Goal: Task Accomplishment & Management: Use online tool/utility

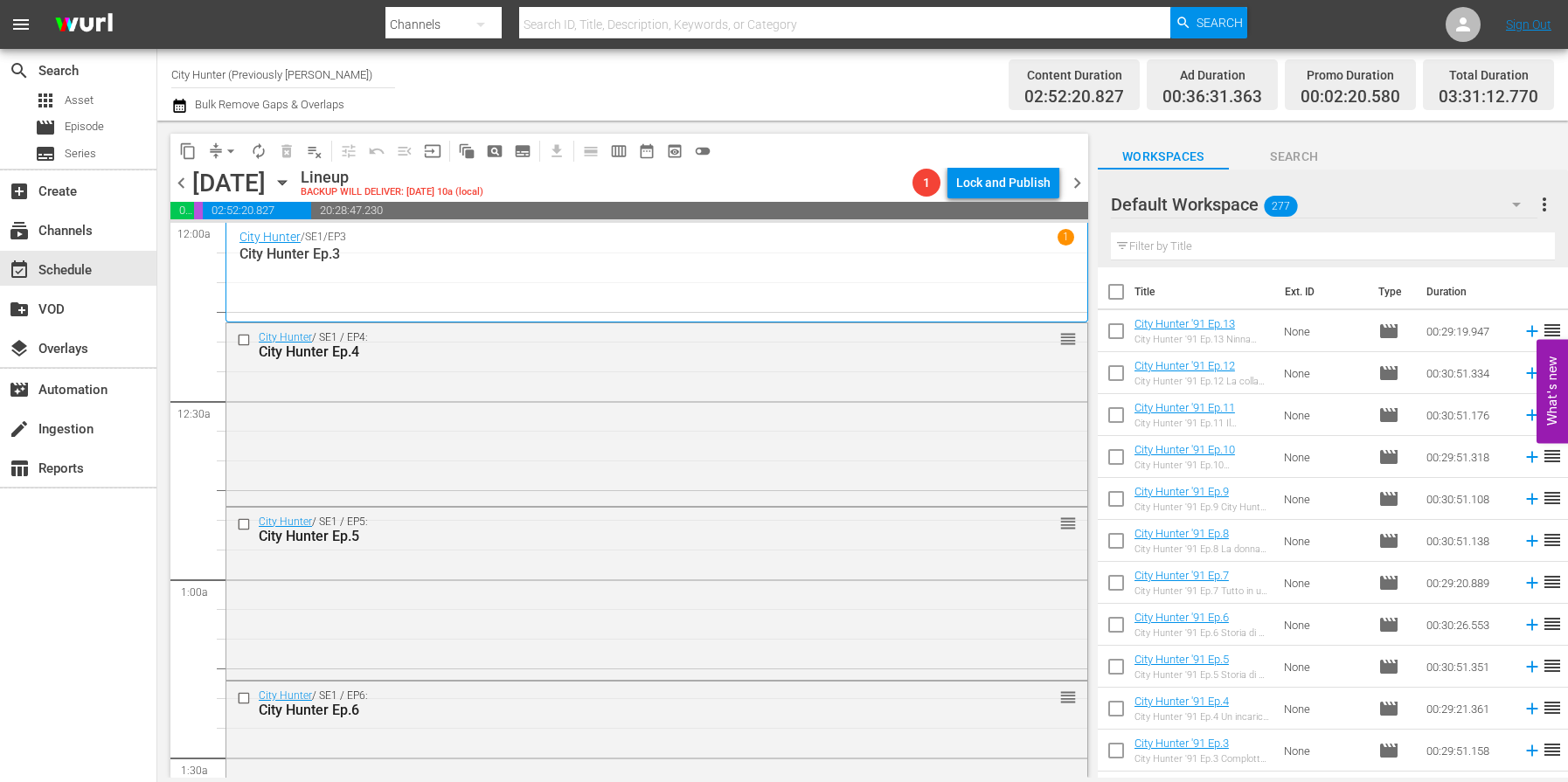
scroll to position [5462, 0]
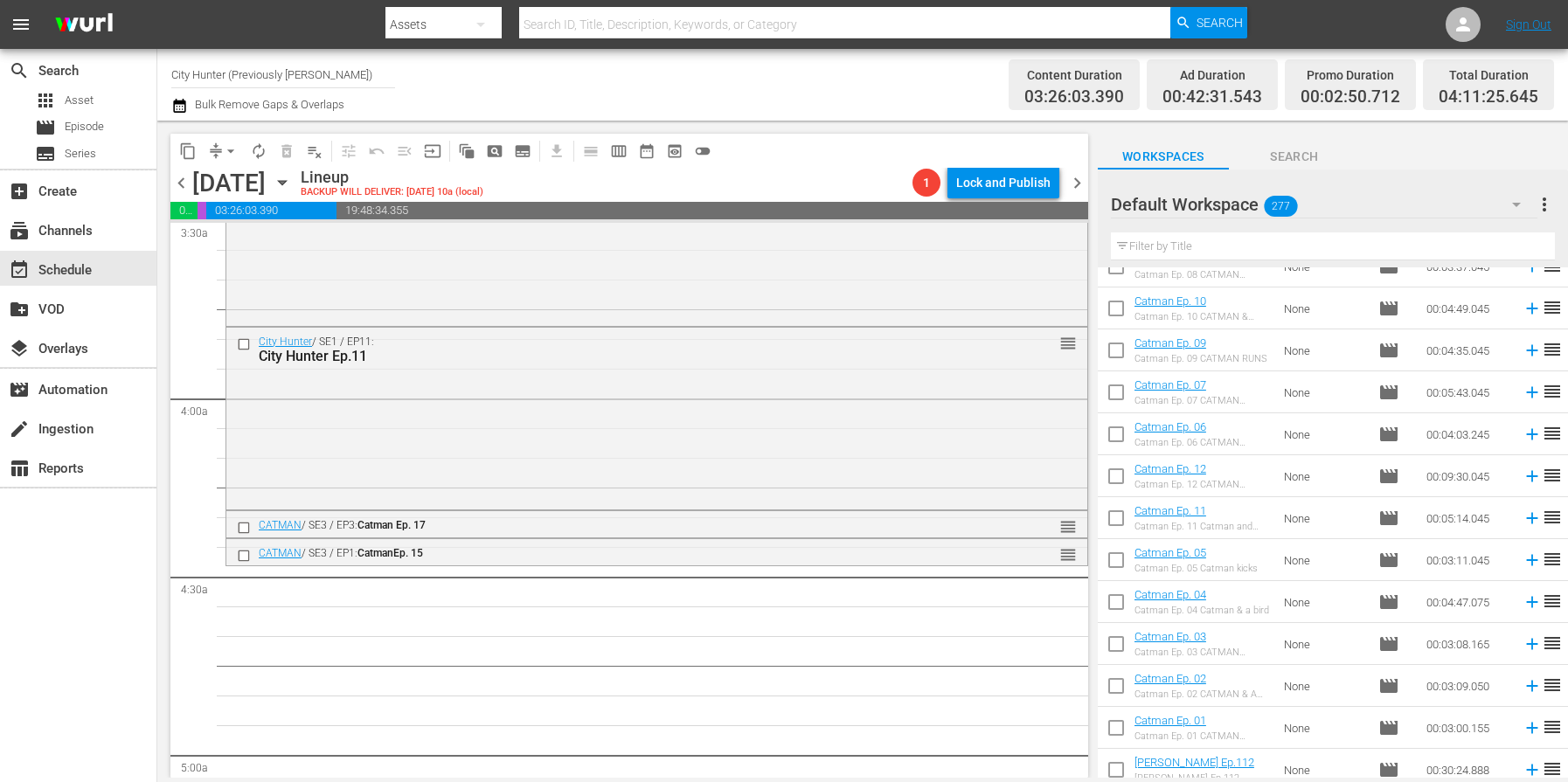
scroll to position [6596, 0]
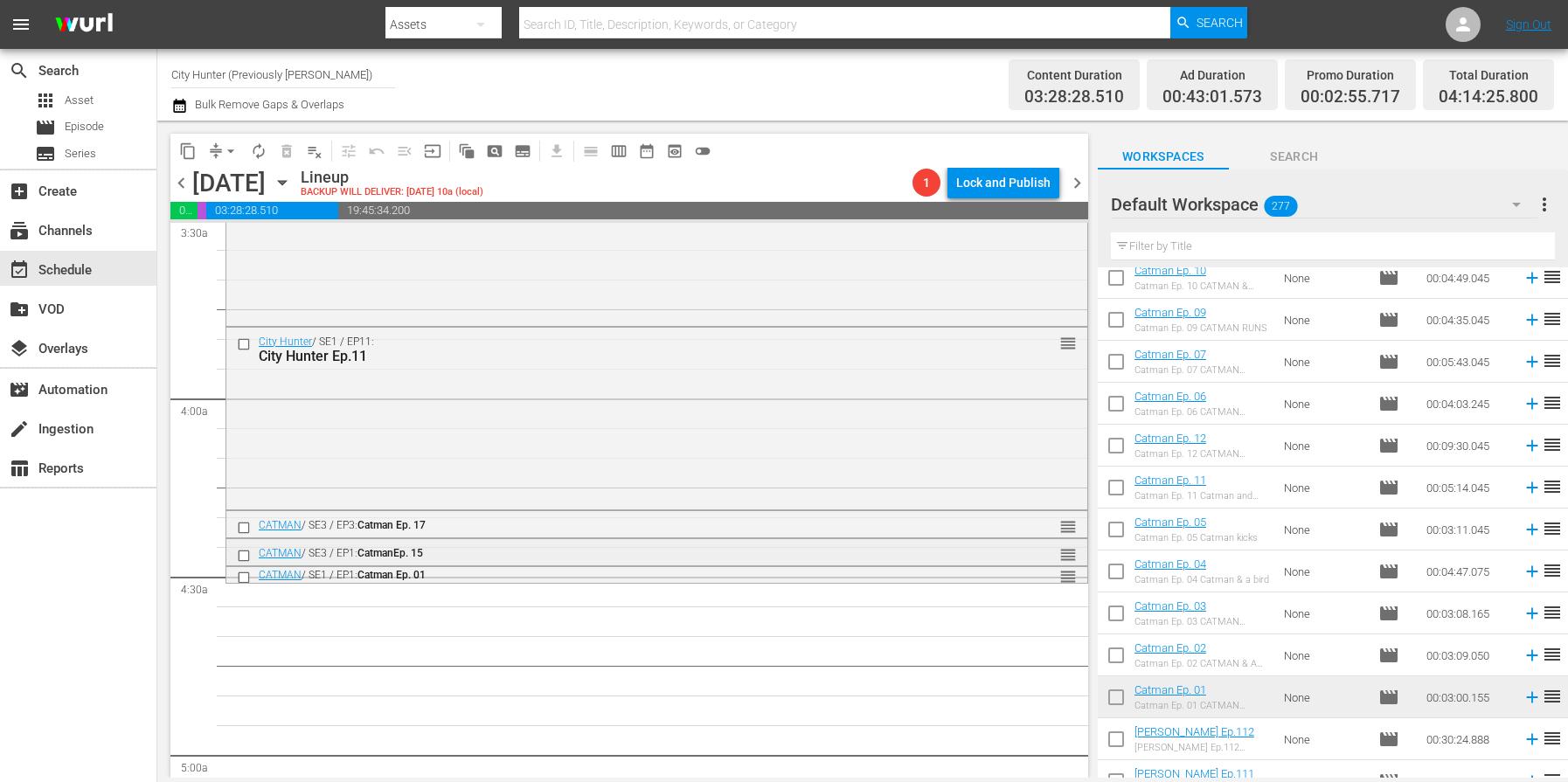
click at [243, 557] on input "checkbox" at bounding box center [246, 556] width 19 height 15
click at [283, 147] on span "delete_forever_outlined" at bounding box center [287, 151] width 18 height 18
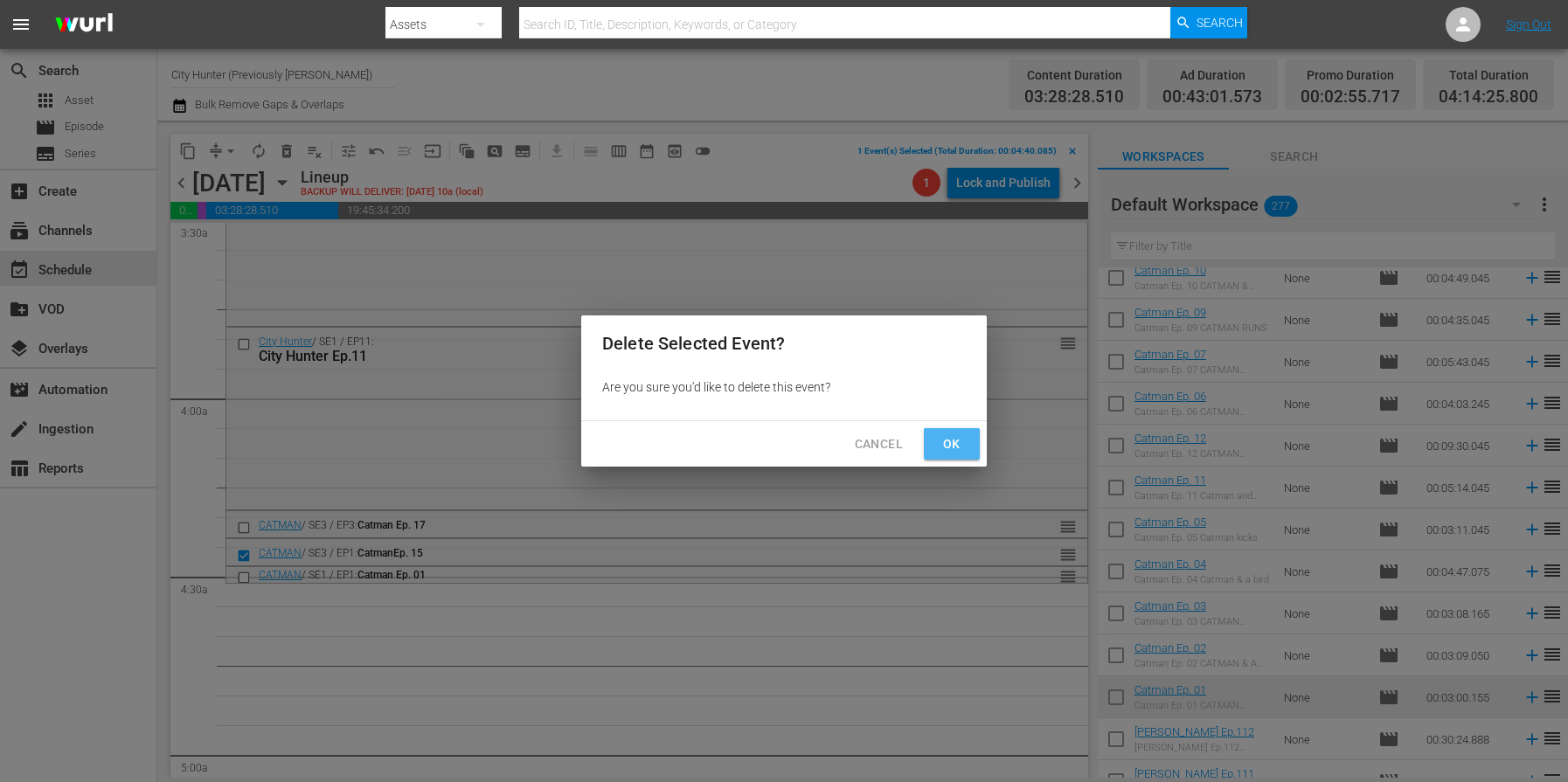
click at [959, 446] on span "Ok" at bounding box center [952, 444] width 28 height 22
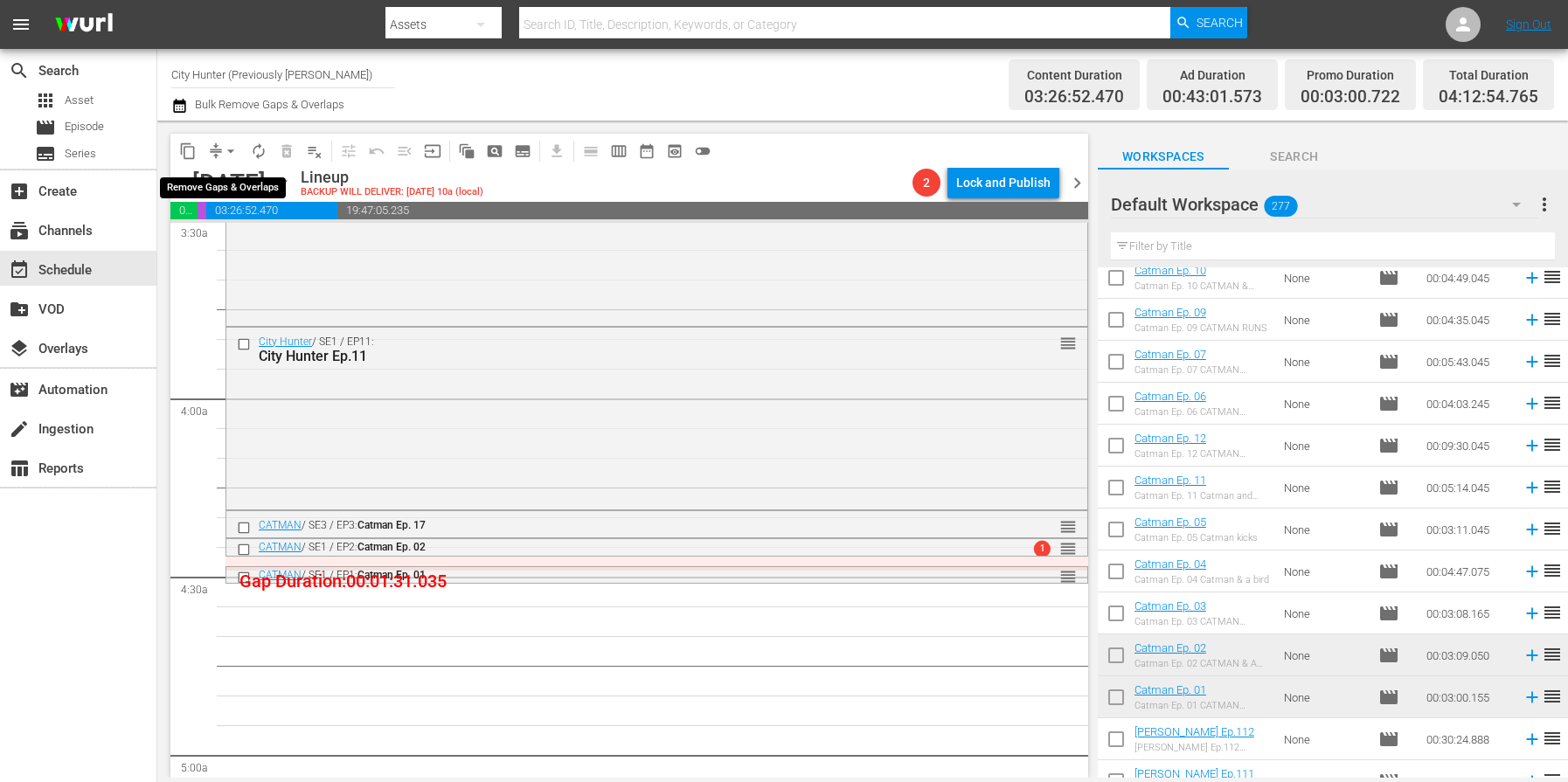
click at [226, 149] on span "arrow_drop_down" at bounding box center [230, 151] width 18 height 18
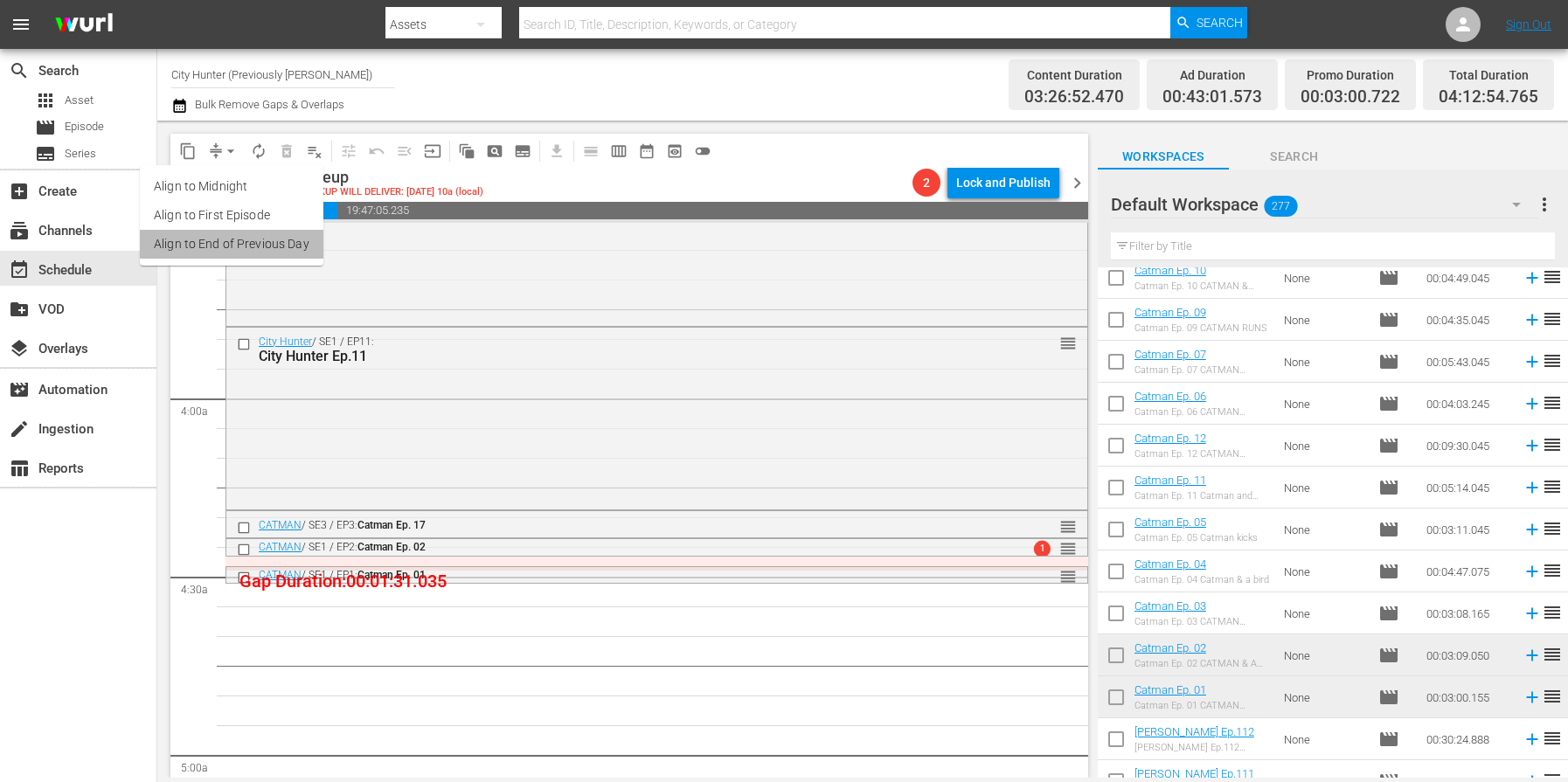
click at [249, 249] on li "Align to End of Previous Day" at bounding box center [232, 244] width 184 height 29
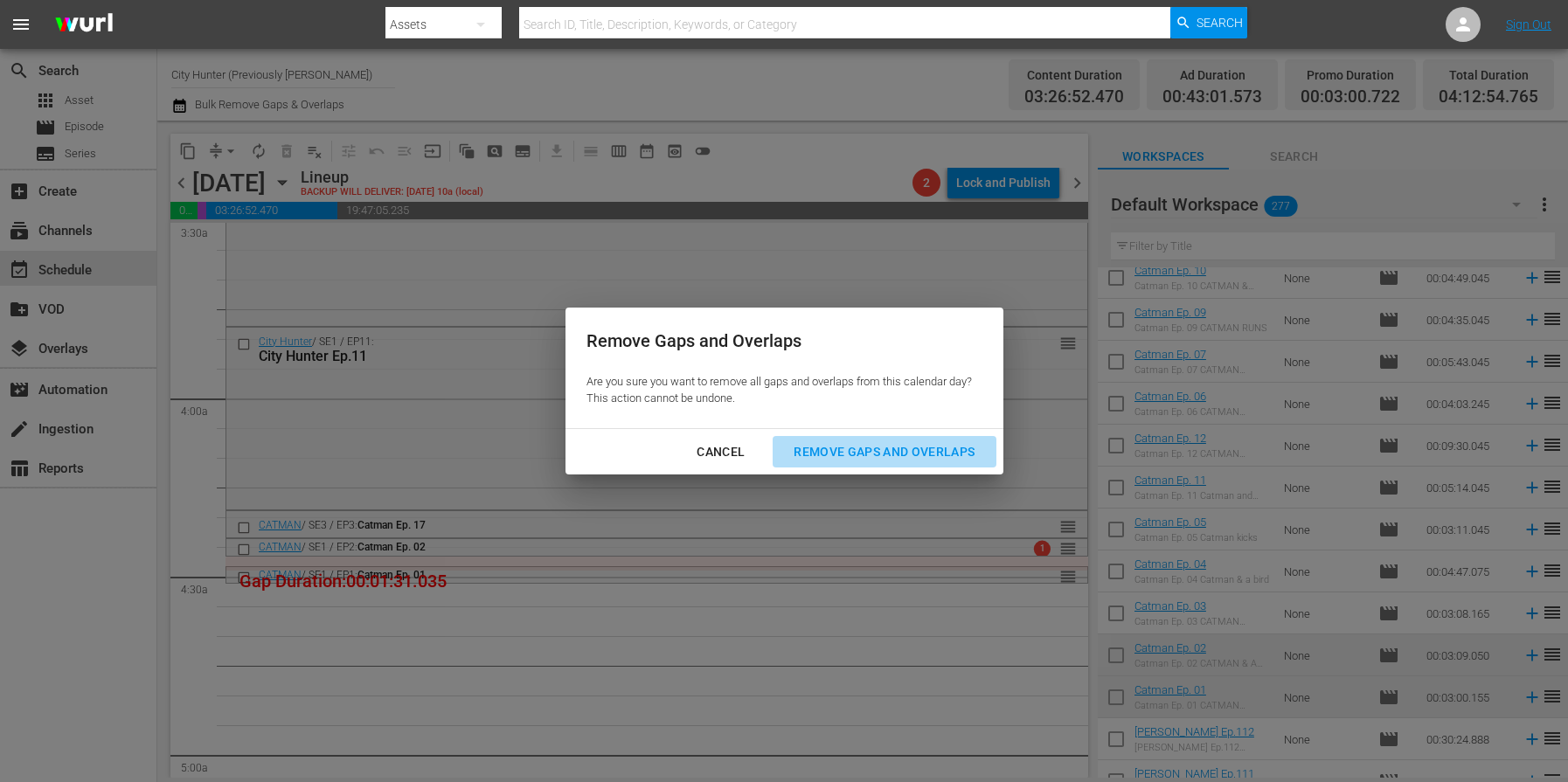
click at [919, 454] on div "Remove Gaps and Overlaps" at bounding box center [883, 453] width 209 height 22
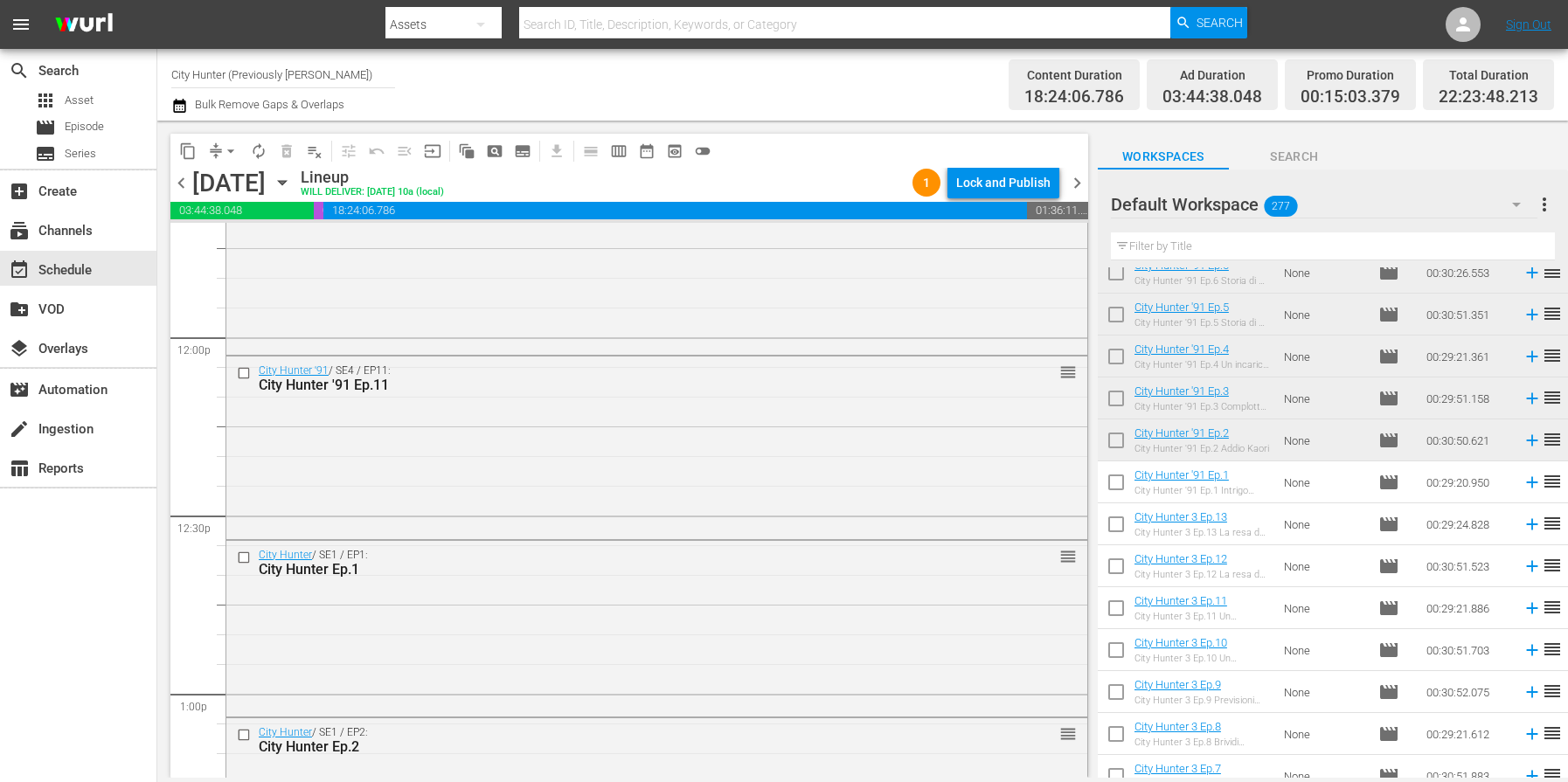
scroll to position [0, 0]
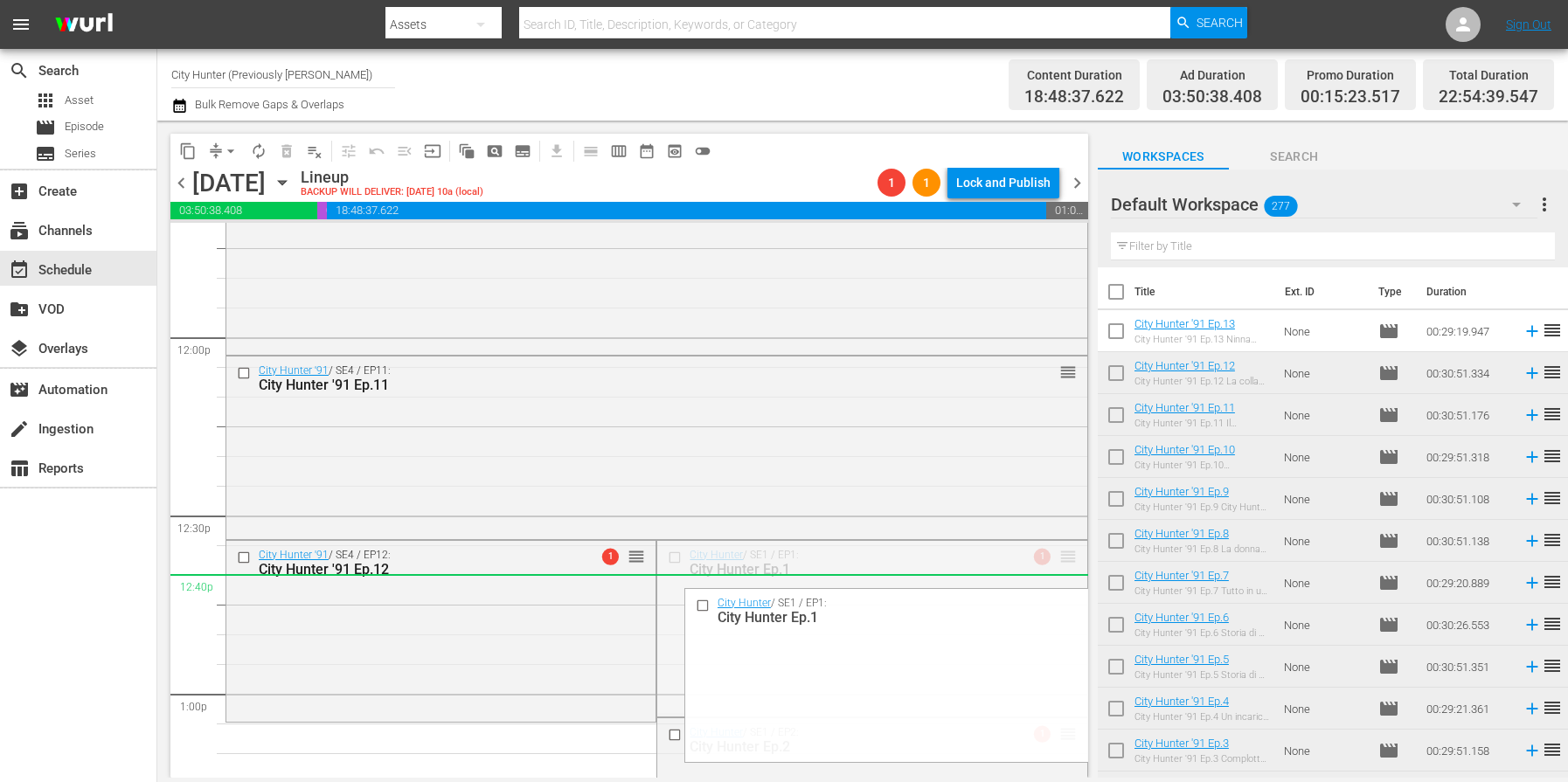
drag, startPoint x: 1070, startPoint y: 555, endPoint x: 1065, endPoint y: 575, distance: 20.6
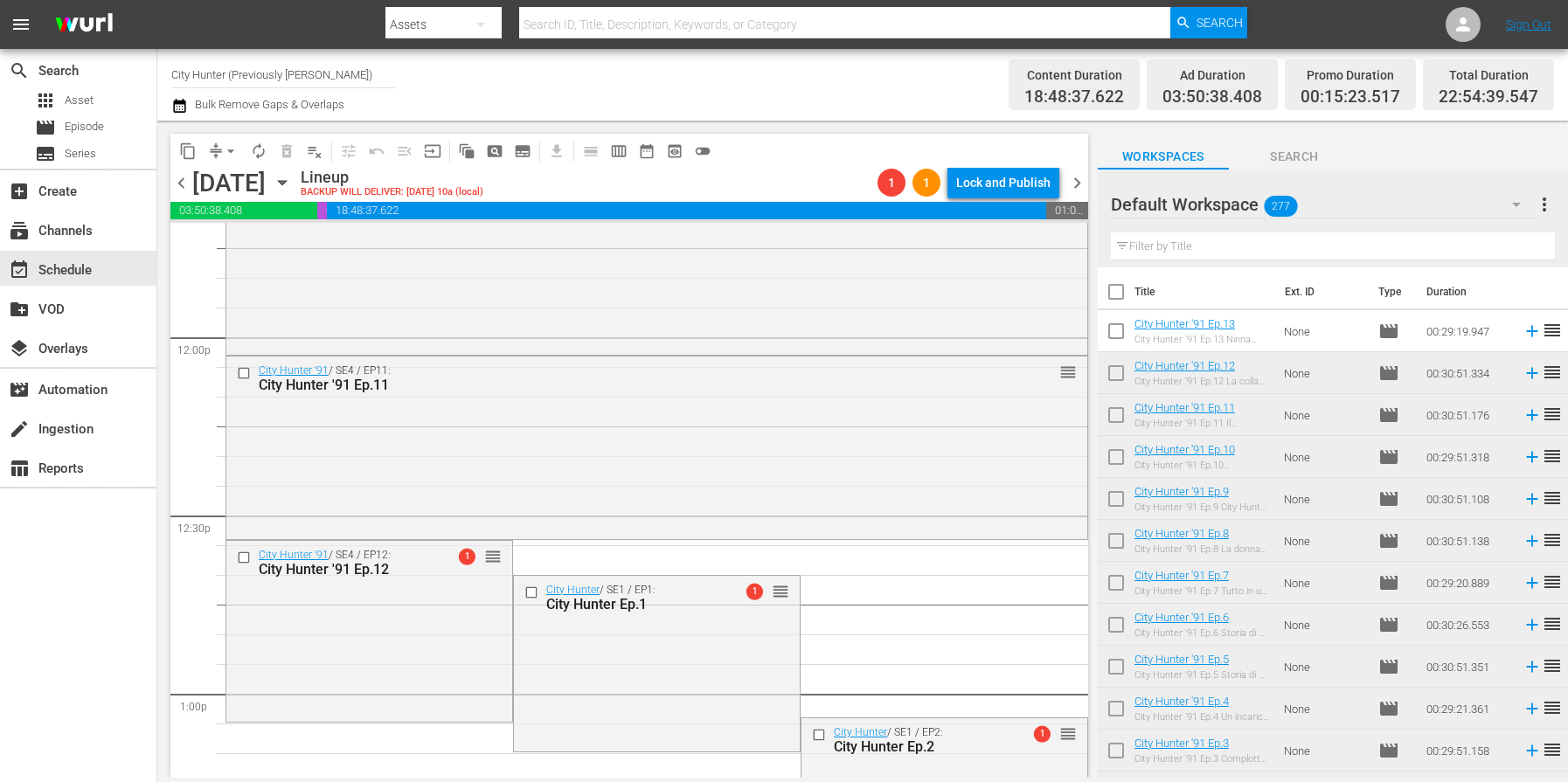
click at [233, 148] on span "arrow_drop_down" at bounding box center [230, 151] width 18 height 18
click at [280, 237] on li "Align to End of Previous Day" at bounding box center [232, 244] width 184 height 29
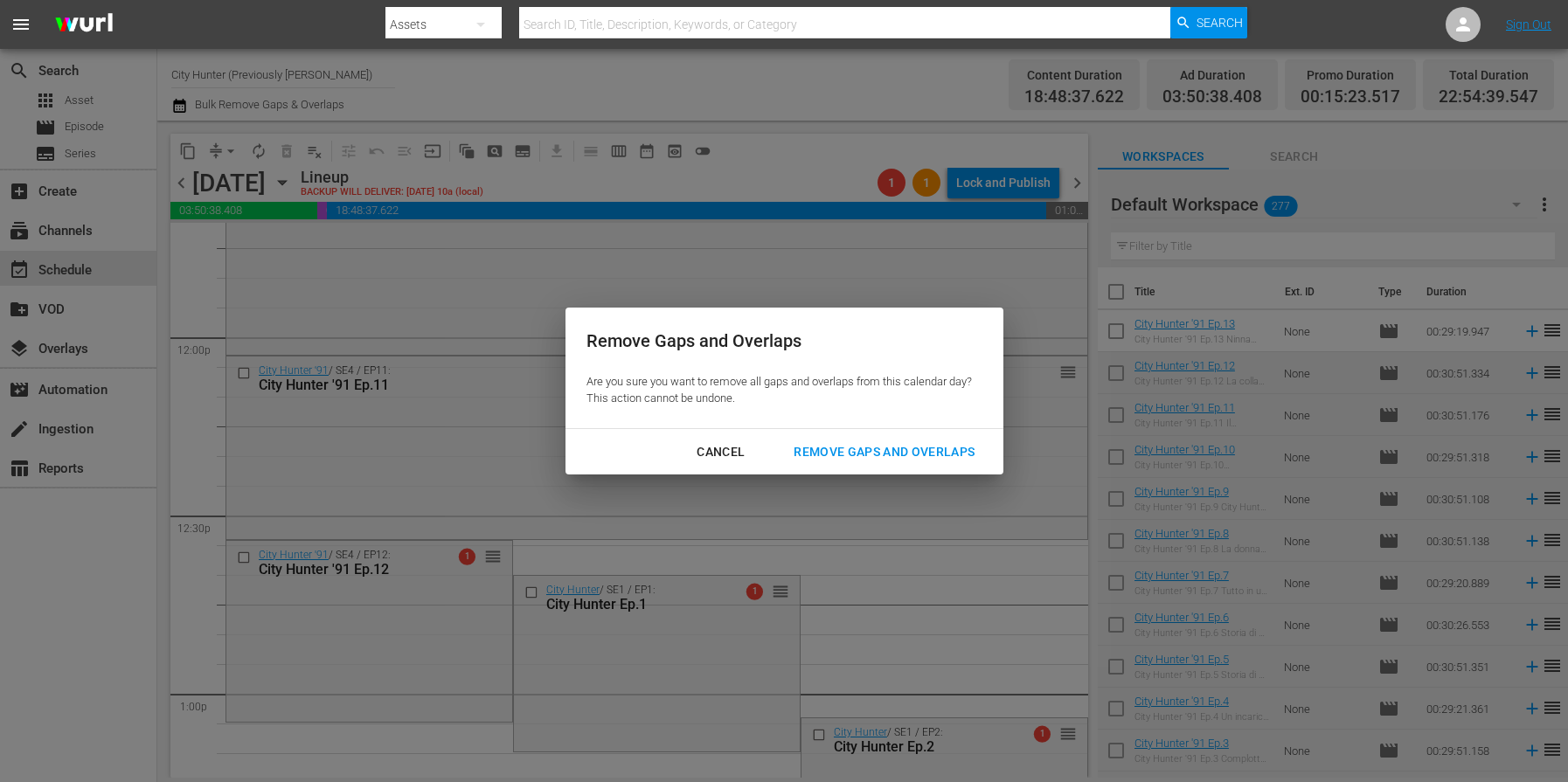
click at [928, 444] on div "Remove Gaps and Overlaps" at bounding box center [883, 453] width 209 height 22
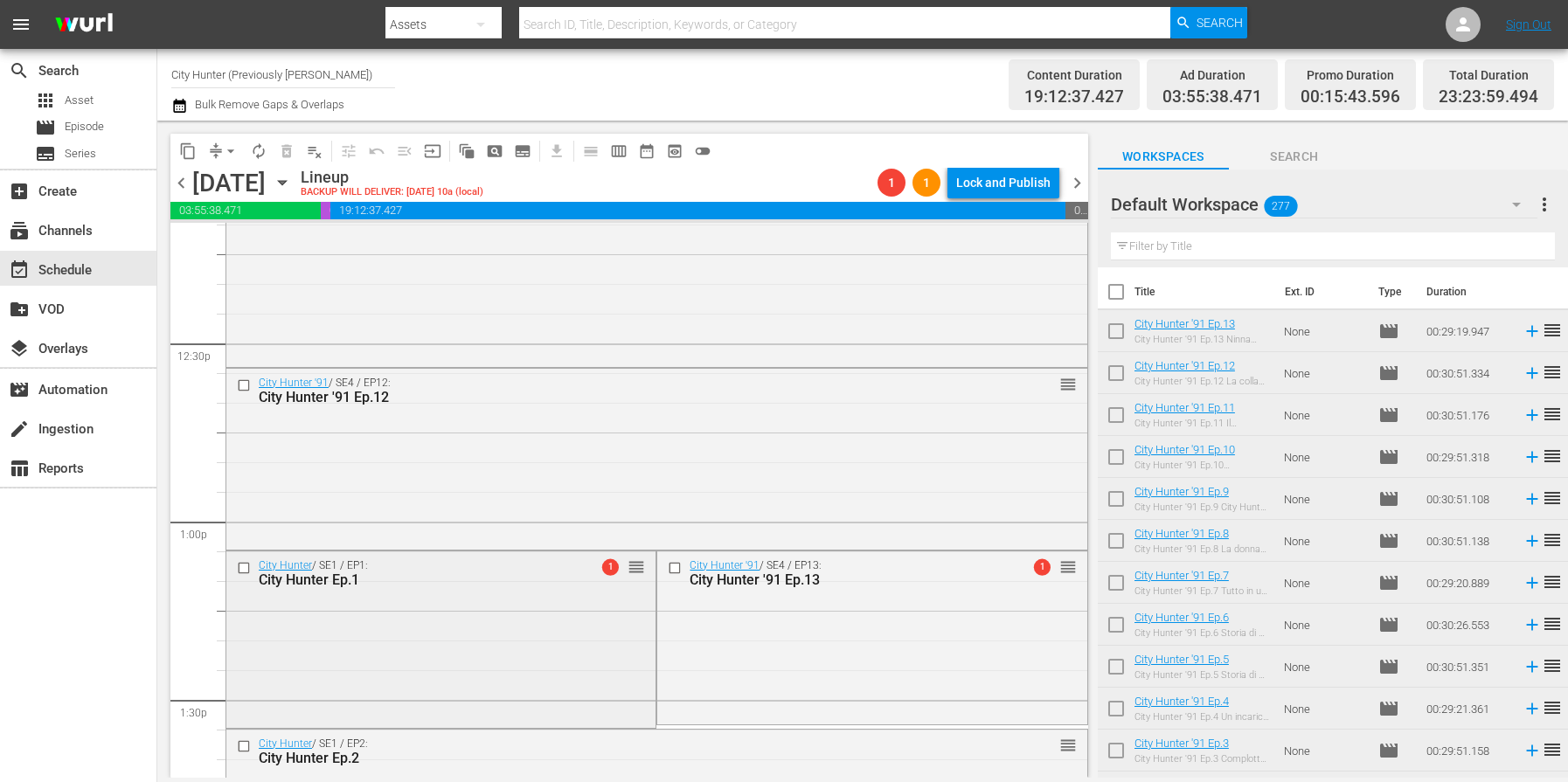
scroll to position [4350, 0]
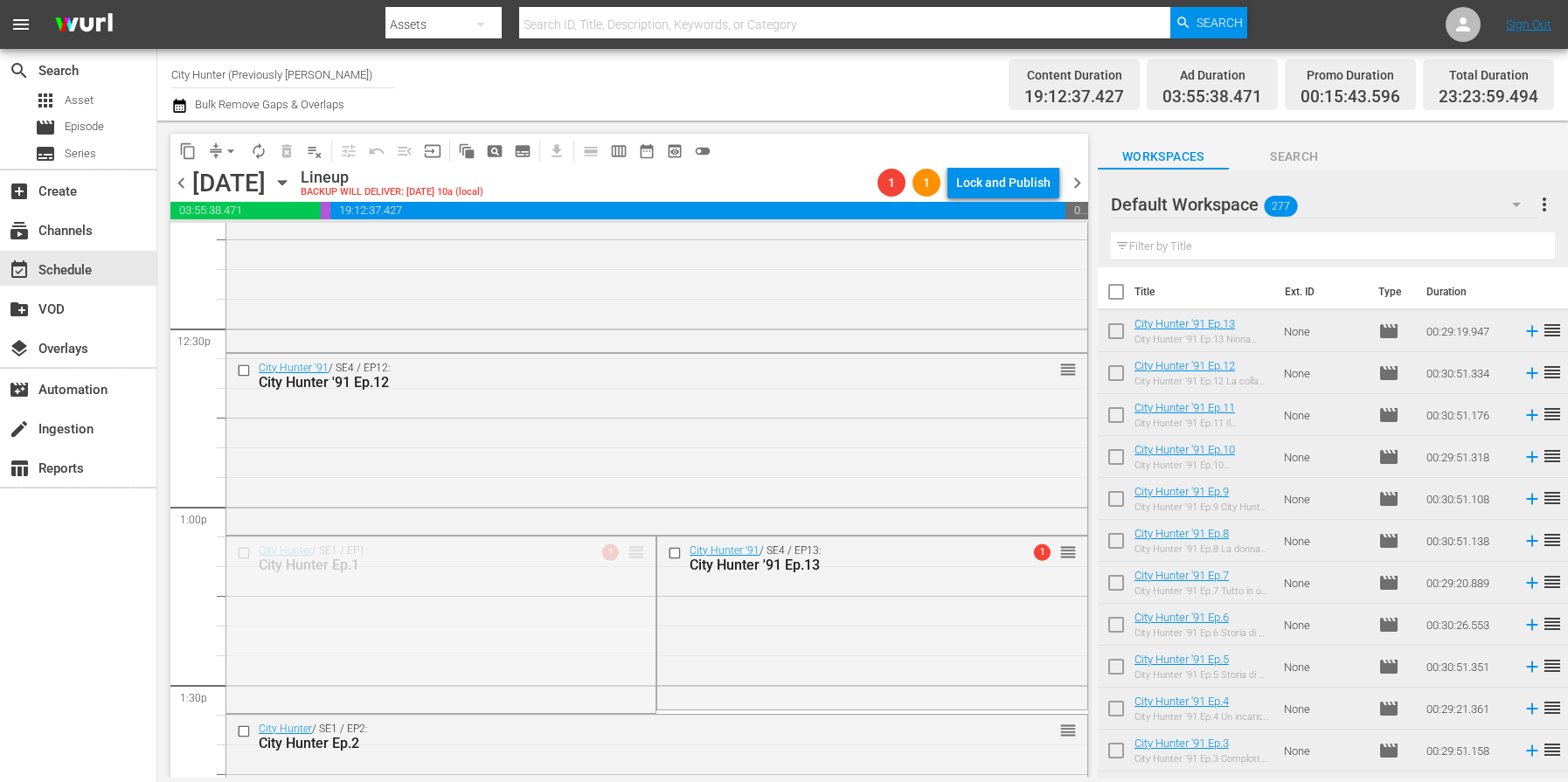
drag, startPoint x: 636, startPoint y: 555, endPoint x: 629, endPoint y: 595, distance: 40.6
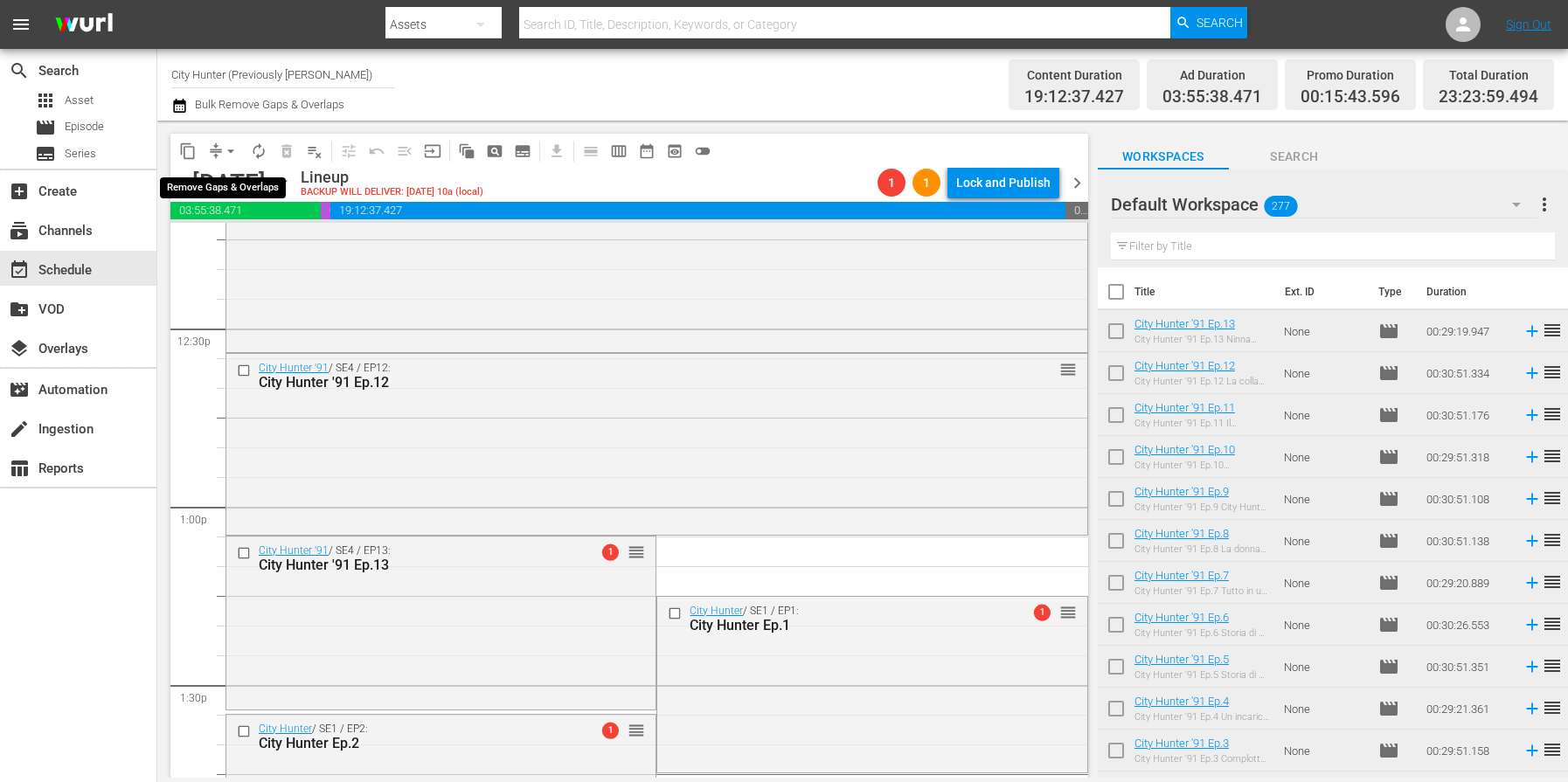
click at [231, 147] on span "arrow_drop_down" at bounding box center [230, 151] width 18 height 18
click at [267, 247] on li "Align to End of Previous Day" at bounding box center [232, 244] width 184 height 29
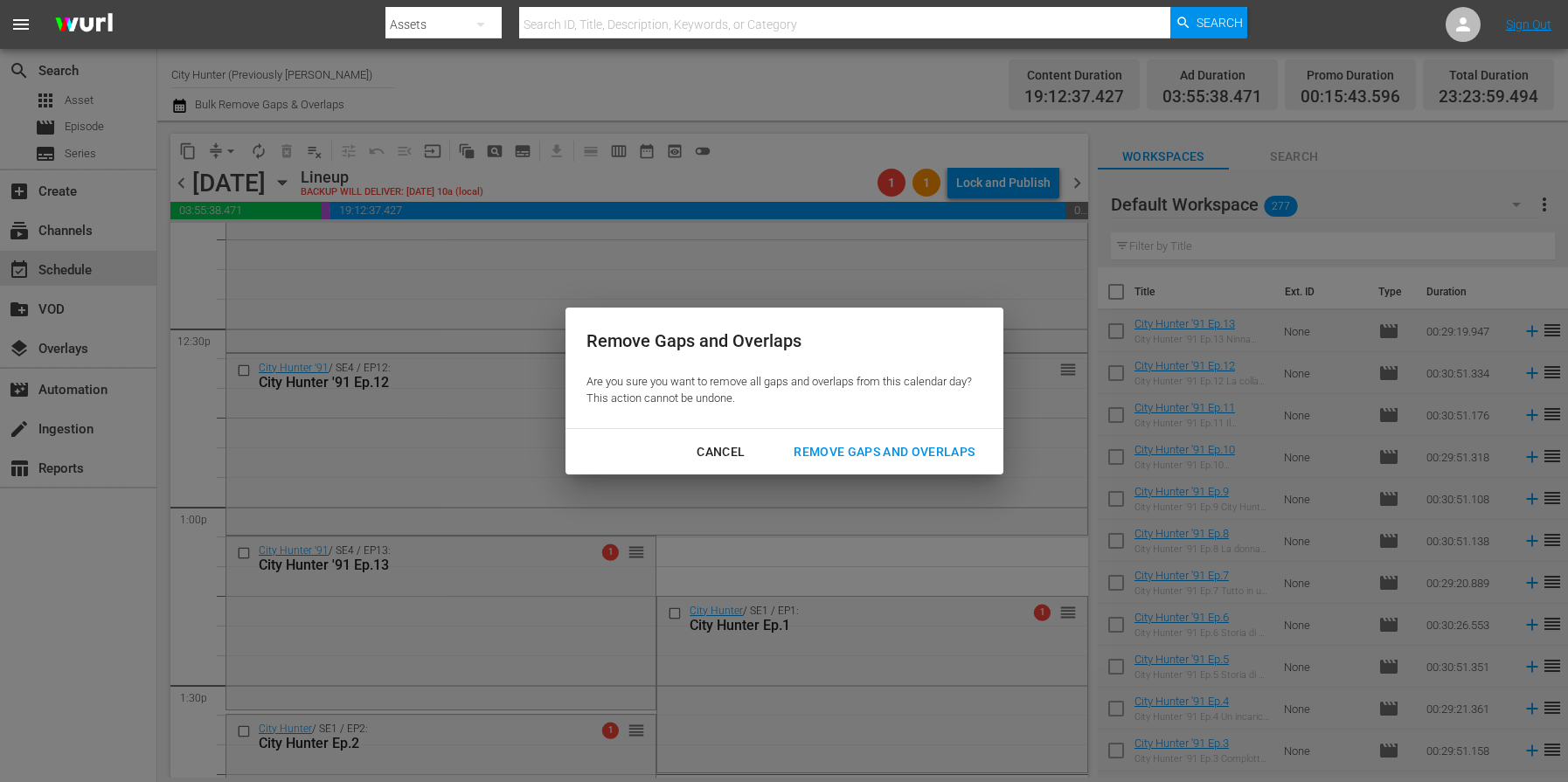
click at [821, 455] on div "Remove Gaps and Overlaps" at bounding box center [883, 453] width 209 height 22
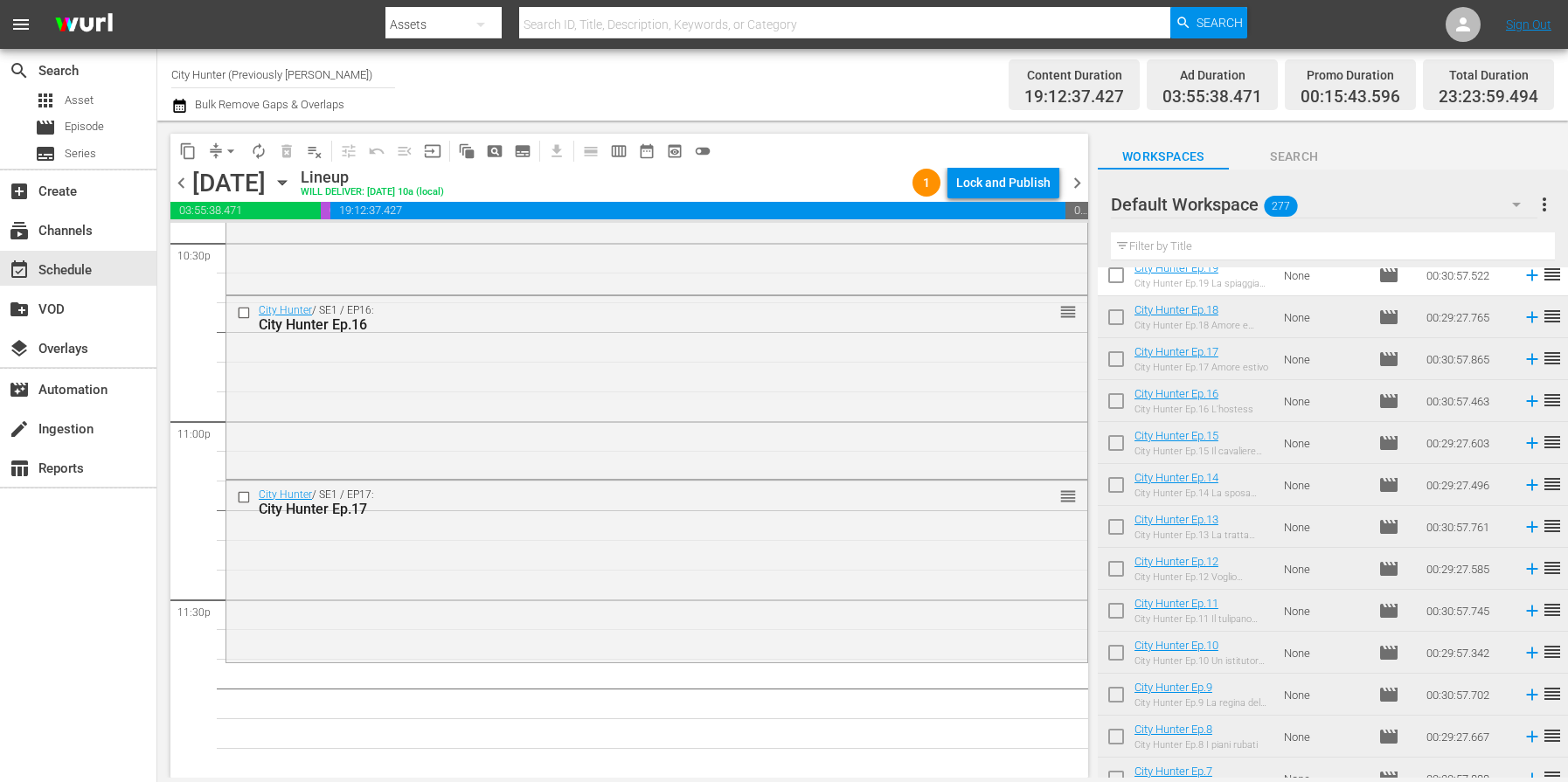
scroll to position [5047, 0]
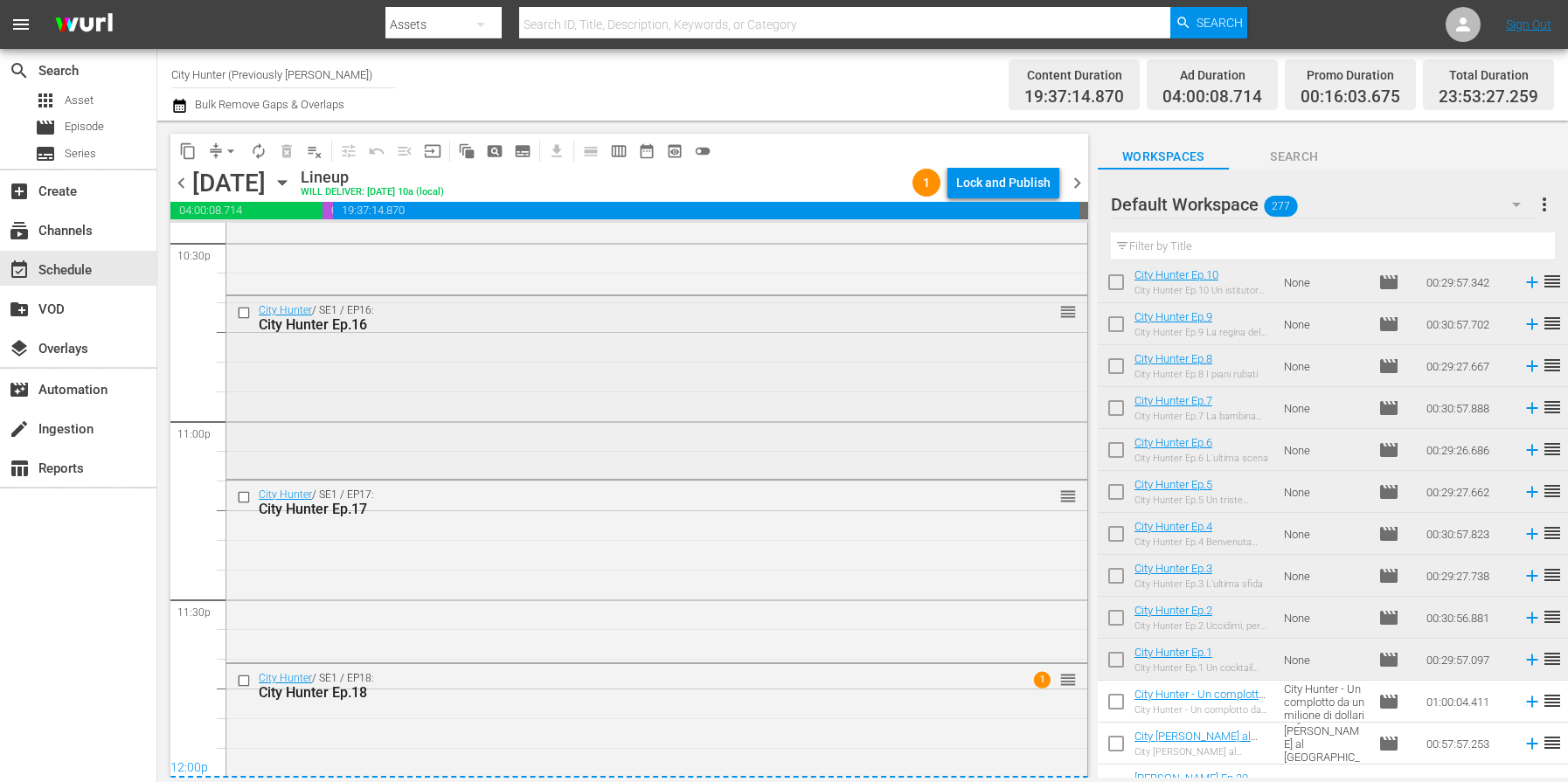
scroll to position [8060, 0]
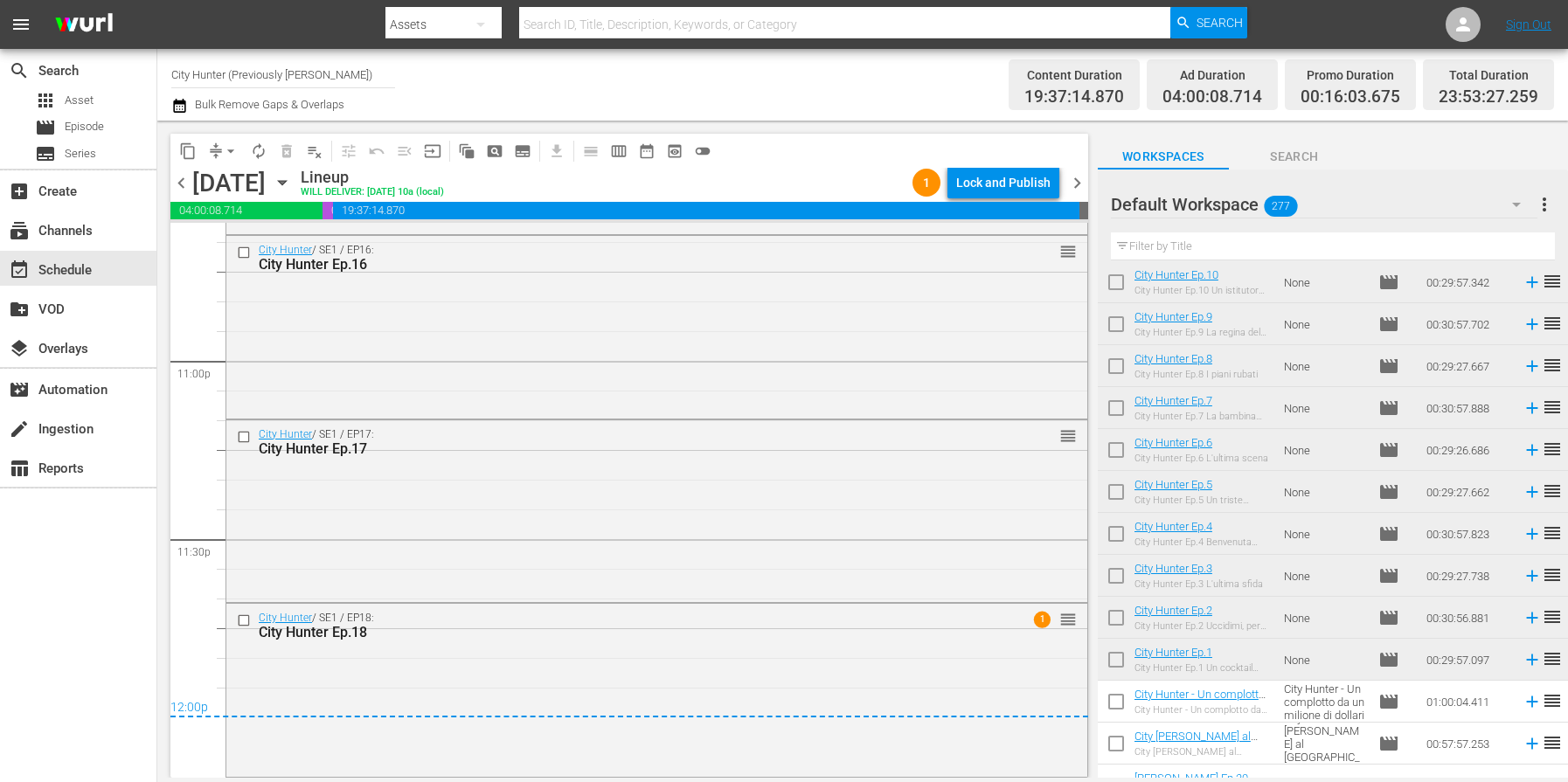
click at [1073, 186] on span "chevron_right" at bounding box center [1077, 184] width 22 height 22
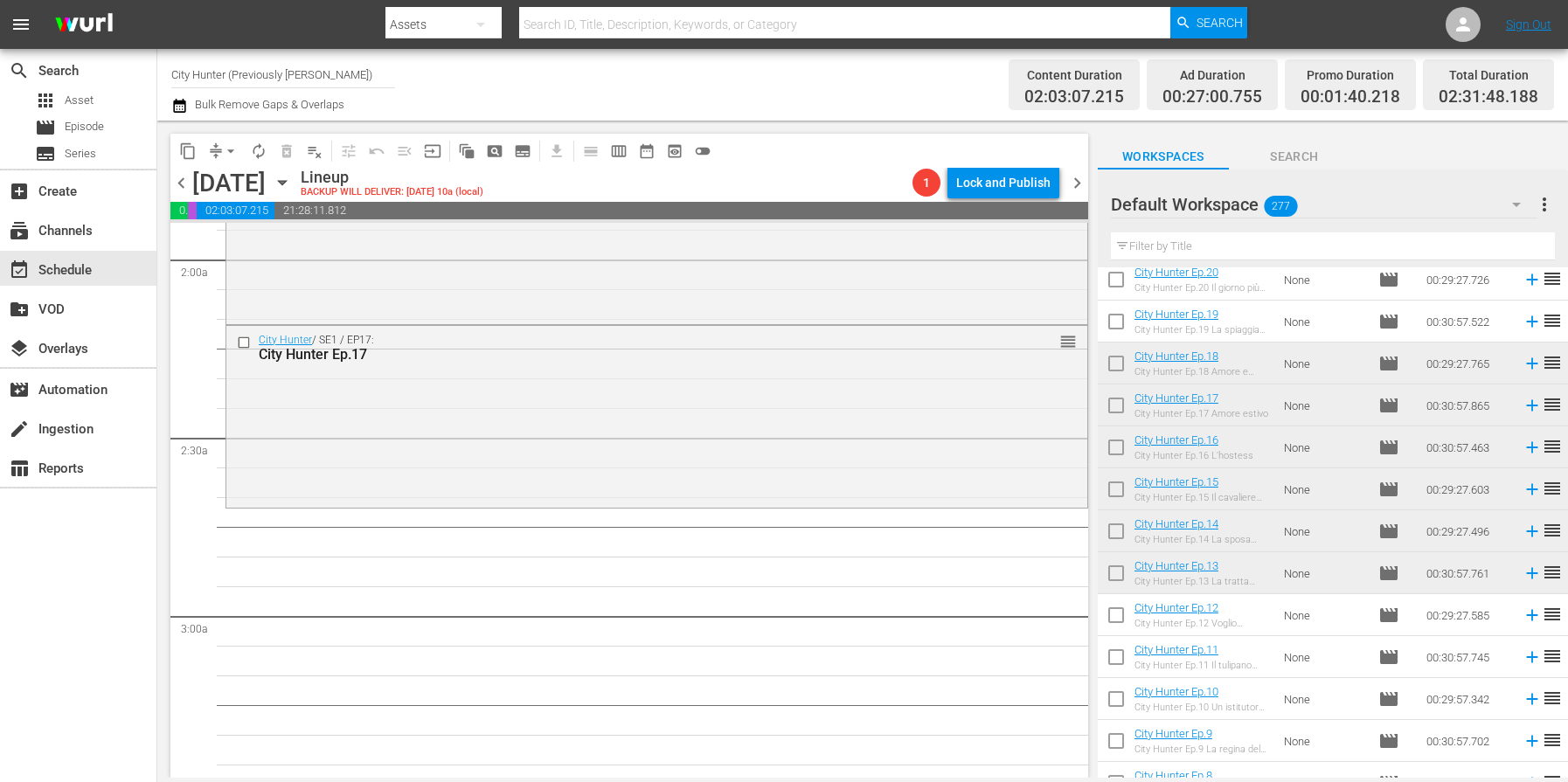
scroll to position [715, 0]
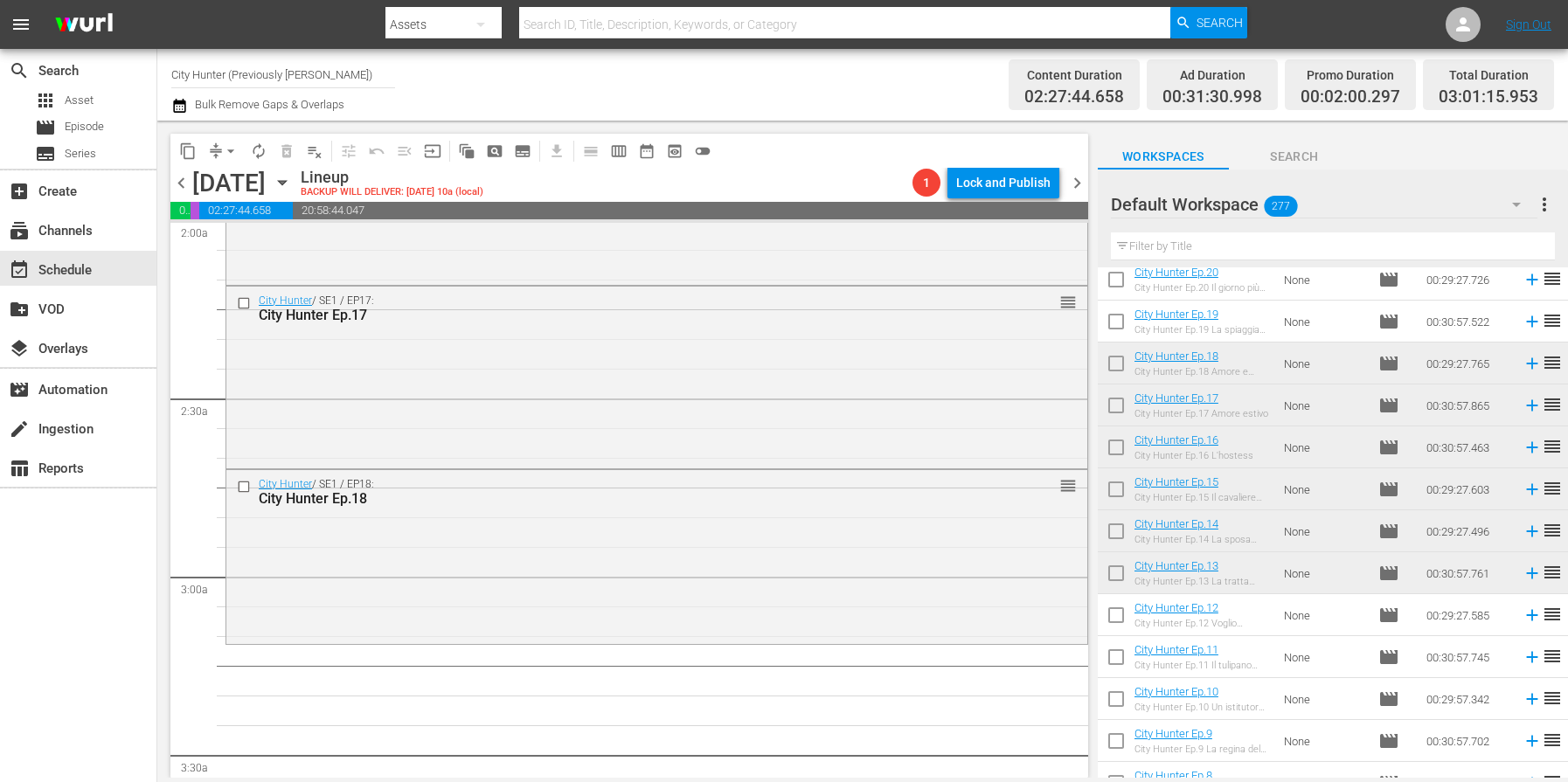
drag, startPoint x: 1269, startPoint y: 362, endPoint x: 848, endPoint y: 781, distance: 594.0
